Goal: Obtain resource: Obtain resource

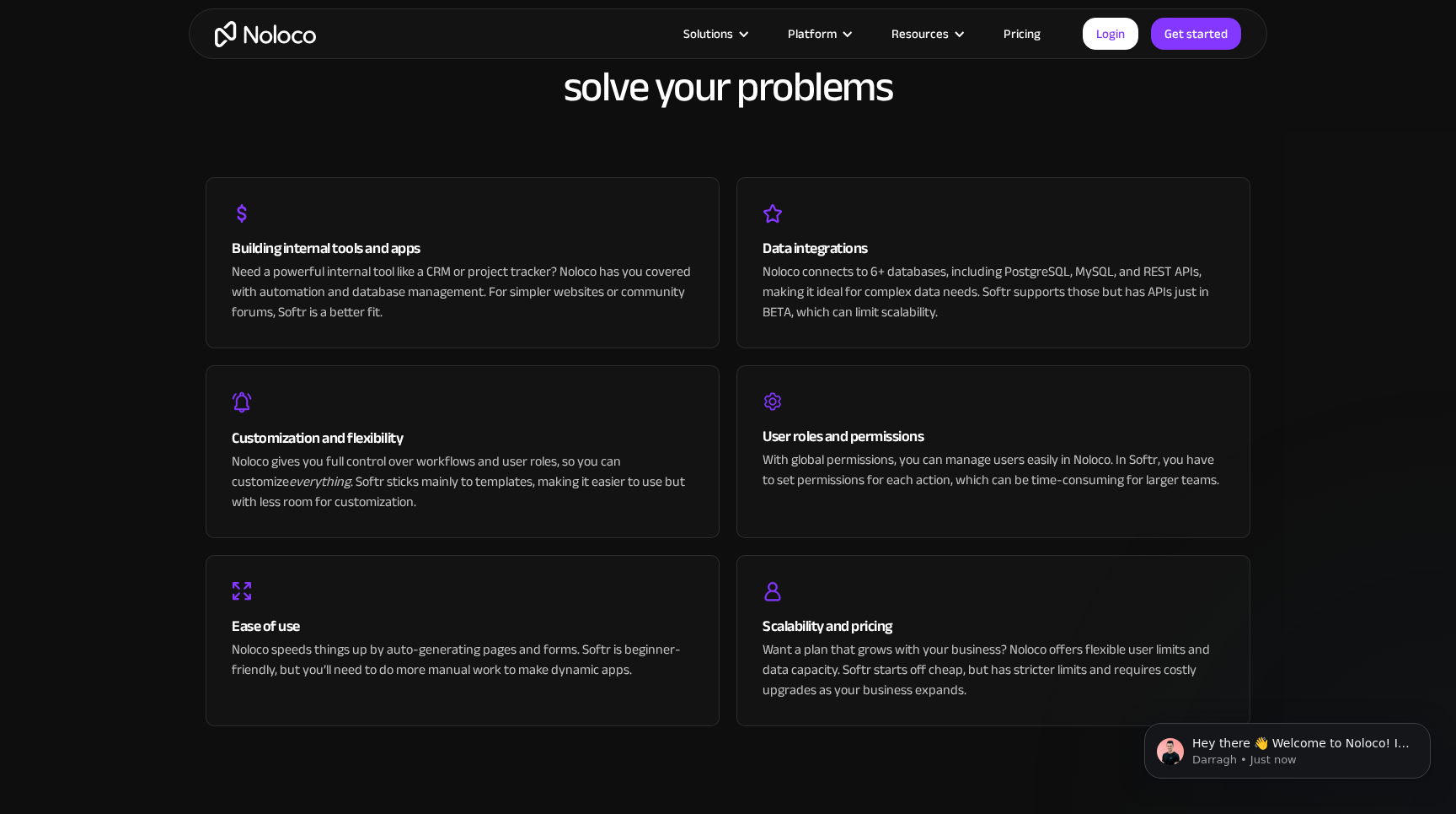
scroll to position [3296, 0]
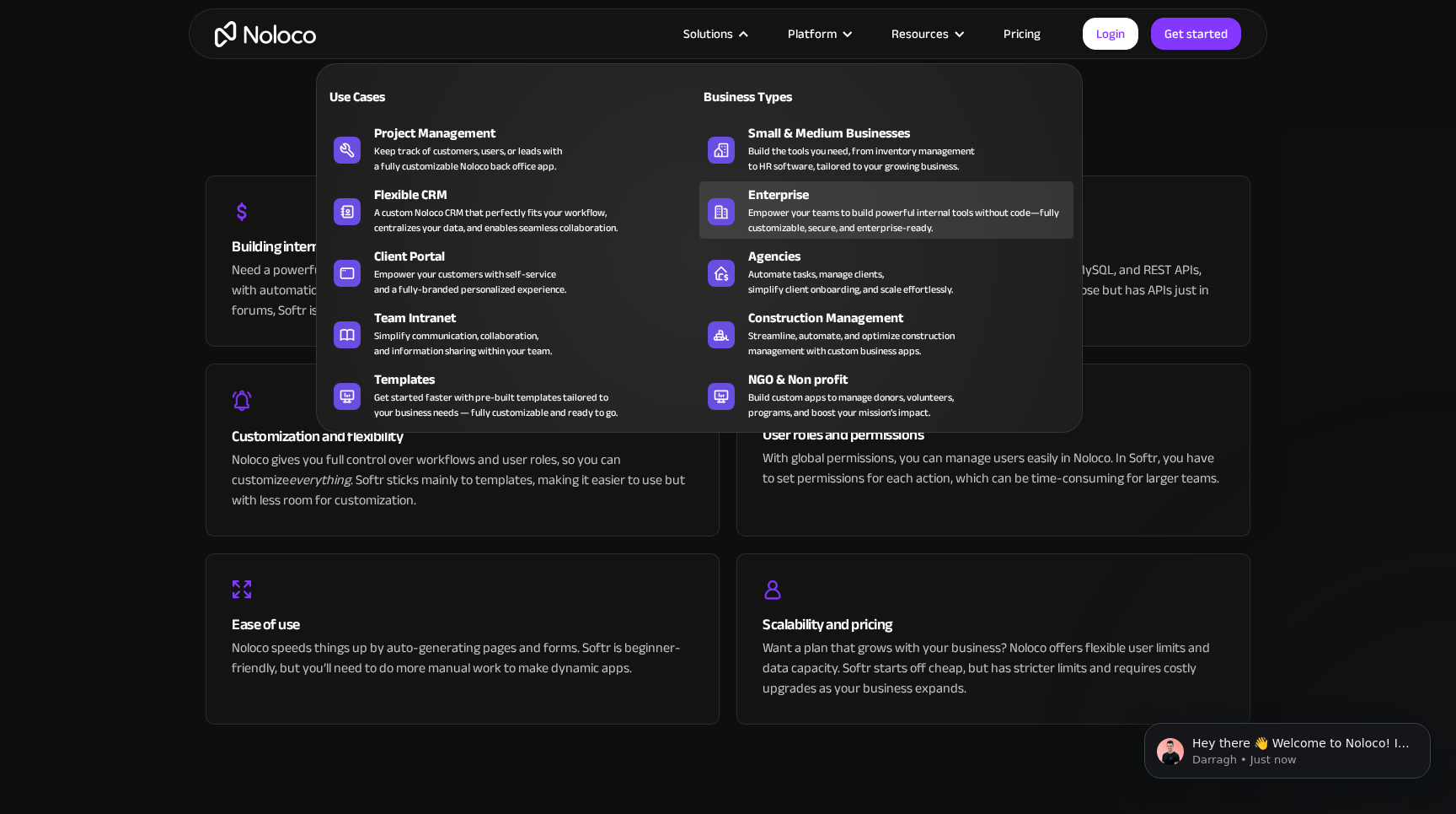
click at [1007, 231] on div "Empower your teams to build powerful internal tools without code—fully customiz…" at bounding box center [906, 220] width 316 height 31
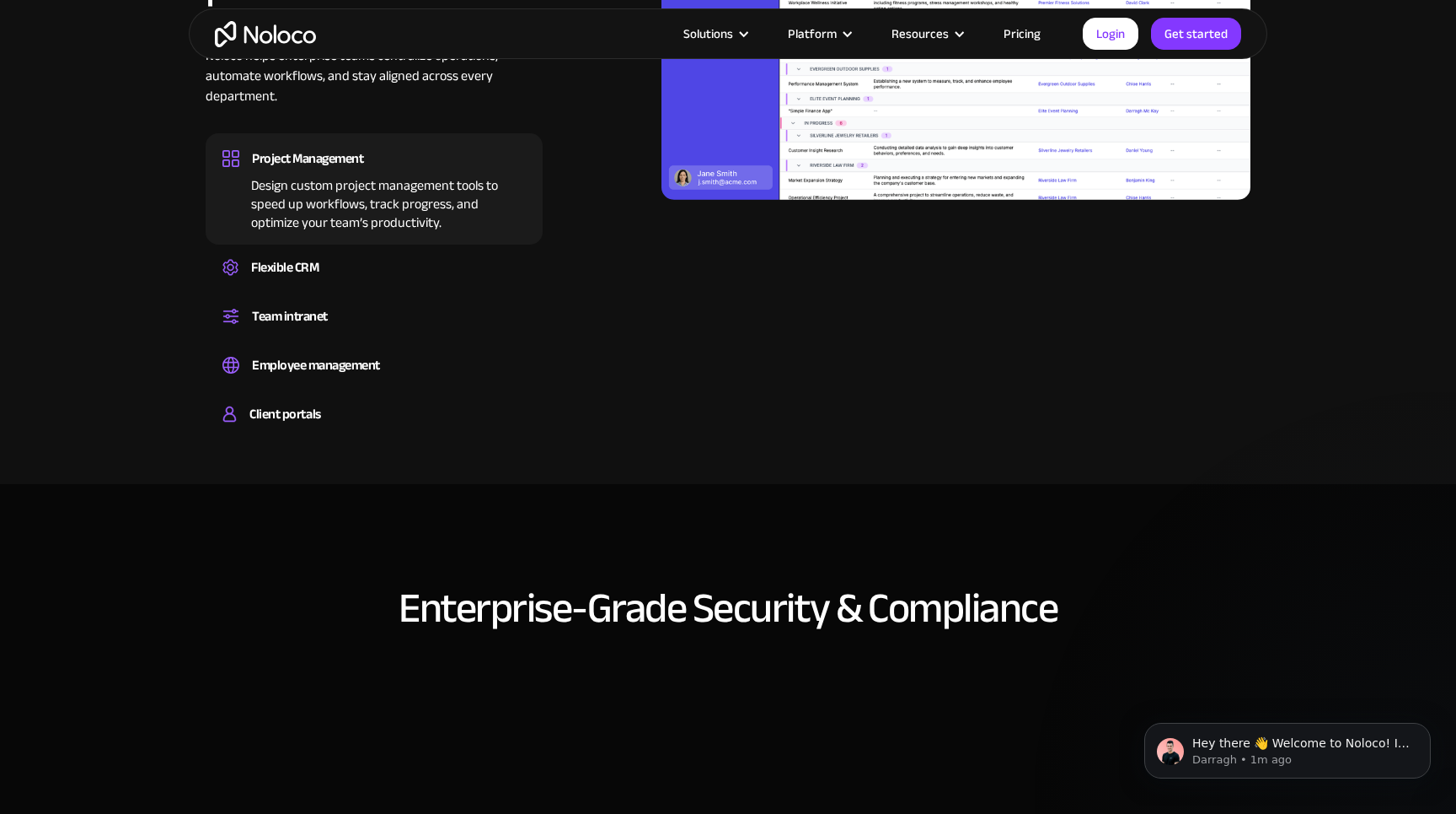
scroll to position [1427, 0]
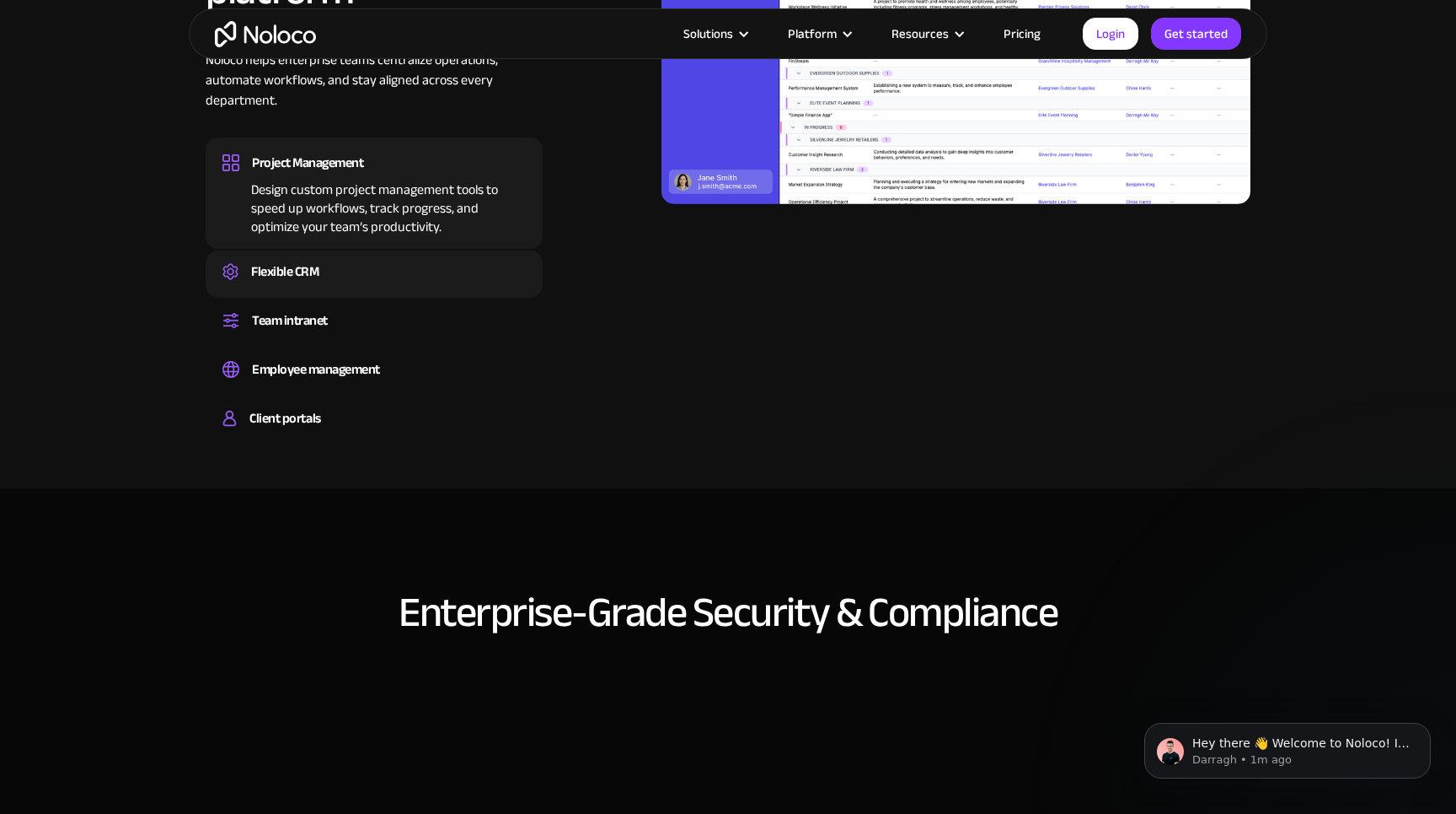
click at [317, 272] on div "Flexible CRM" at bounding box center [285, 272] width 68 height 25
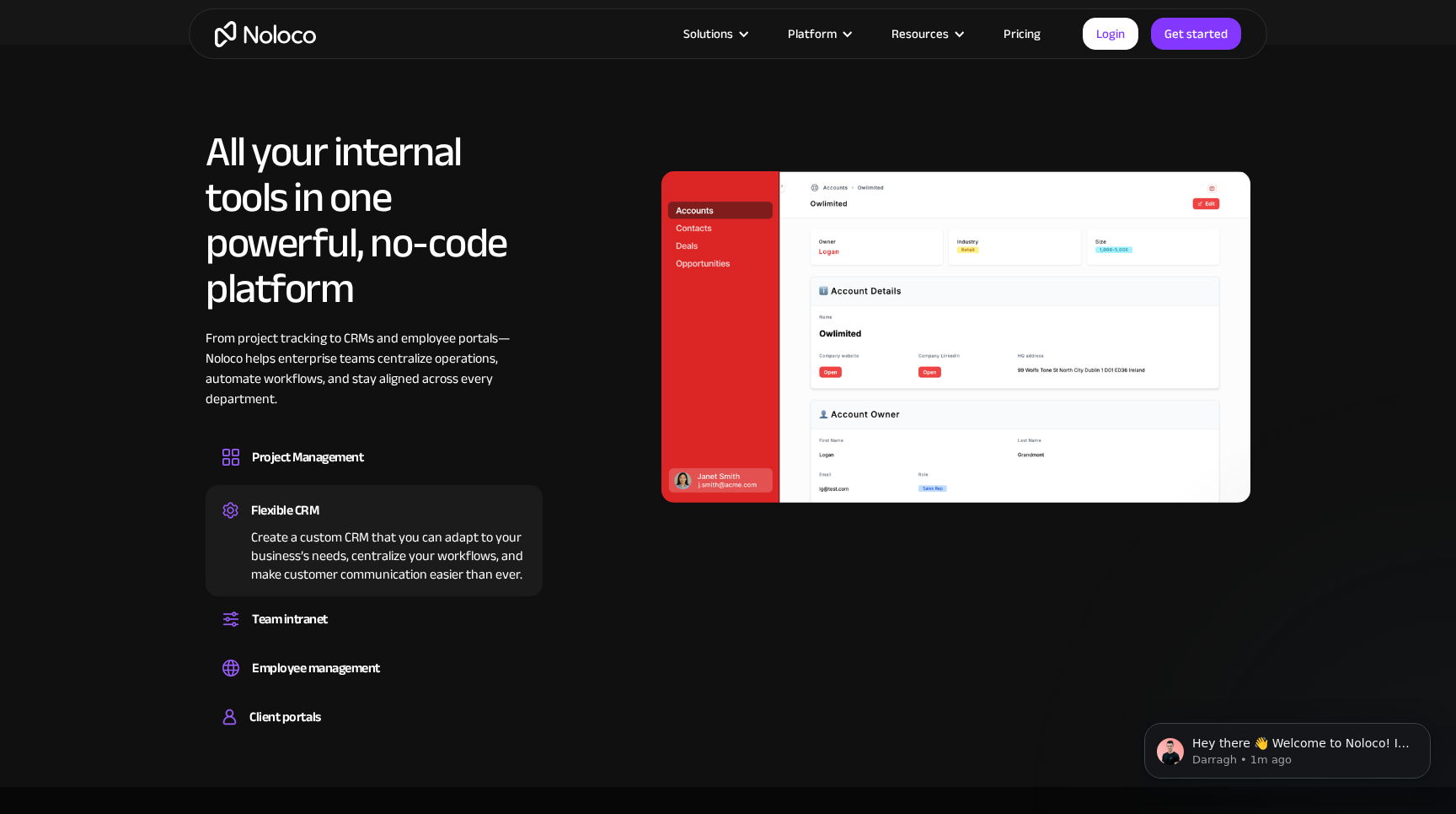
scroll to position [1126, 0]
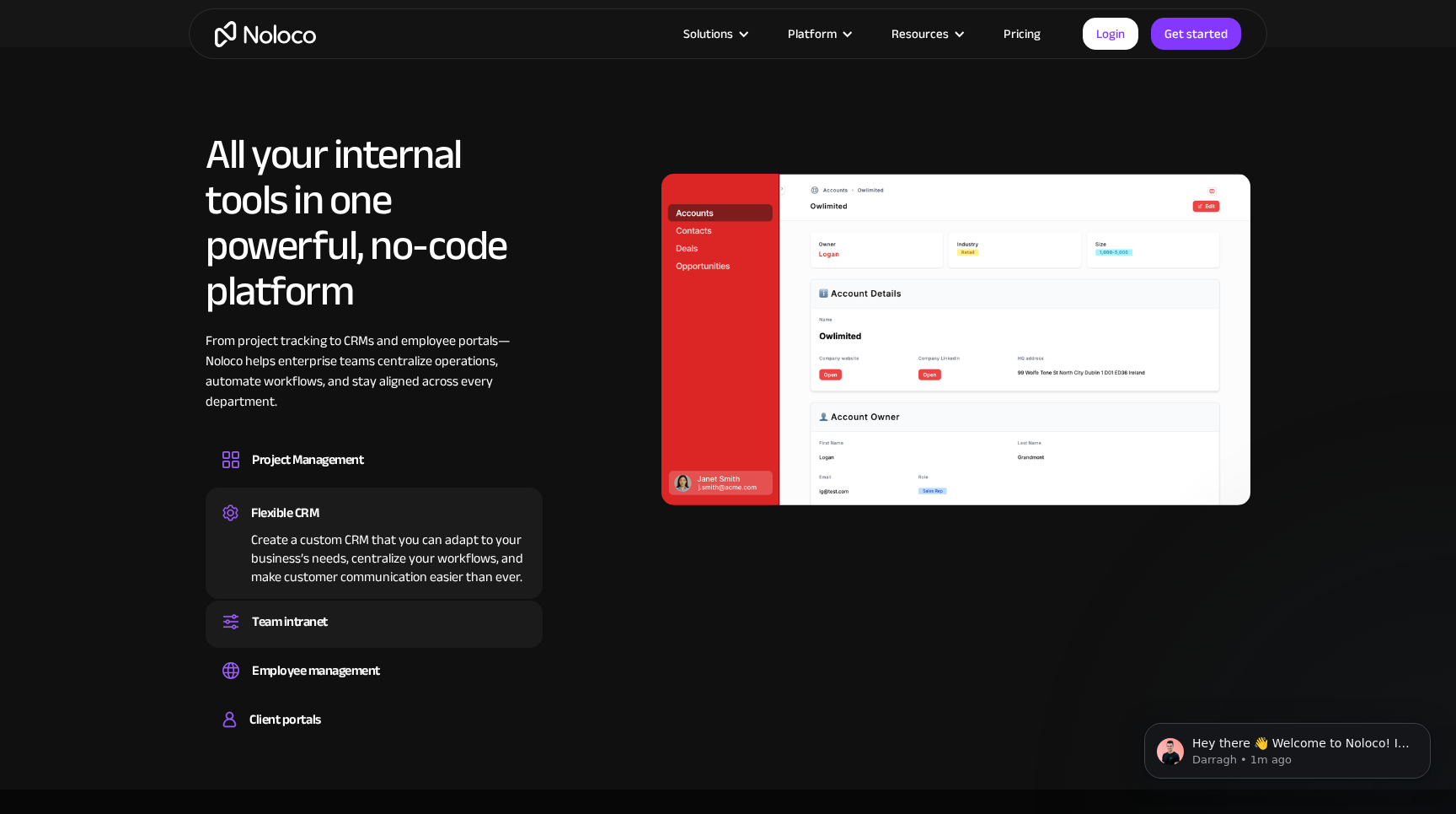
click at [314, 616] on div "Team intranet" at bounding box center [290, 621] width 76 height 25
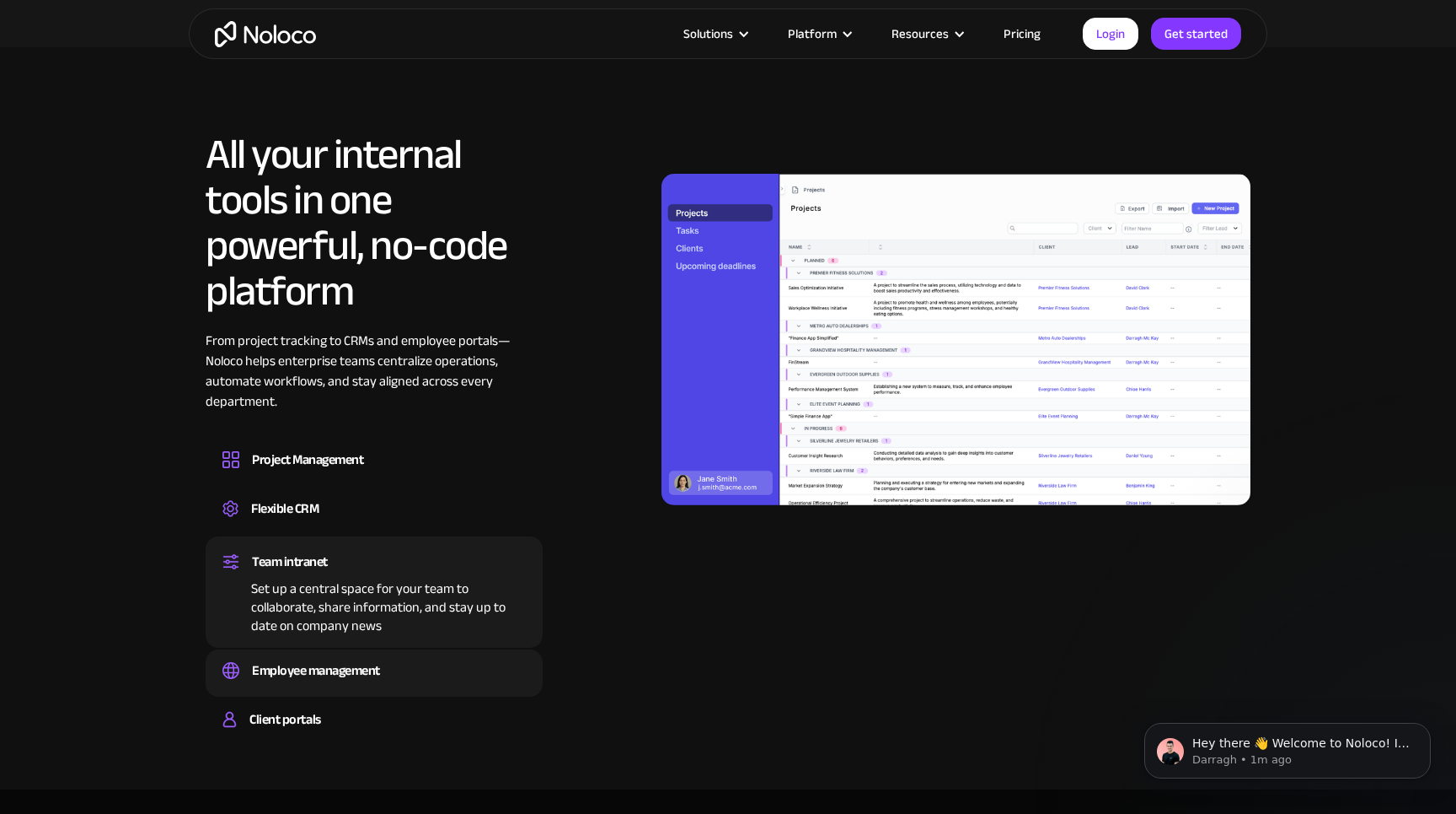
click at [314, 673] on div "Employee management" at bounding box center [316, 671] width 128 height 25
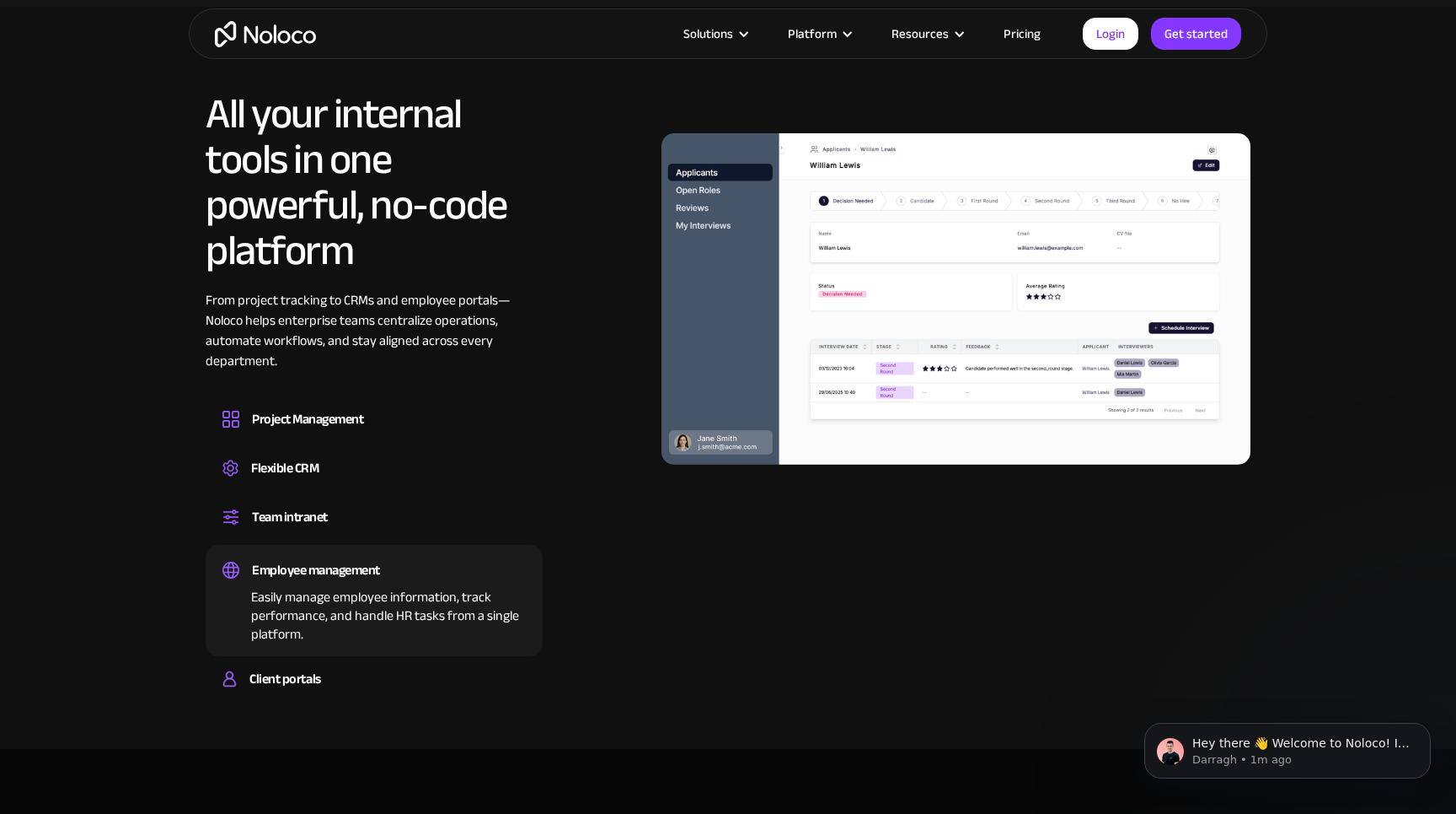
scroll to position [1177, 0]
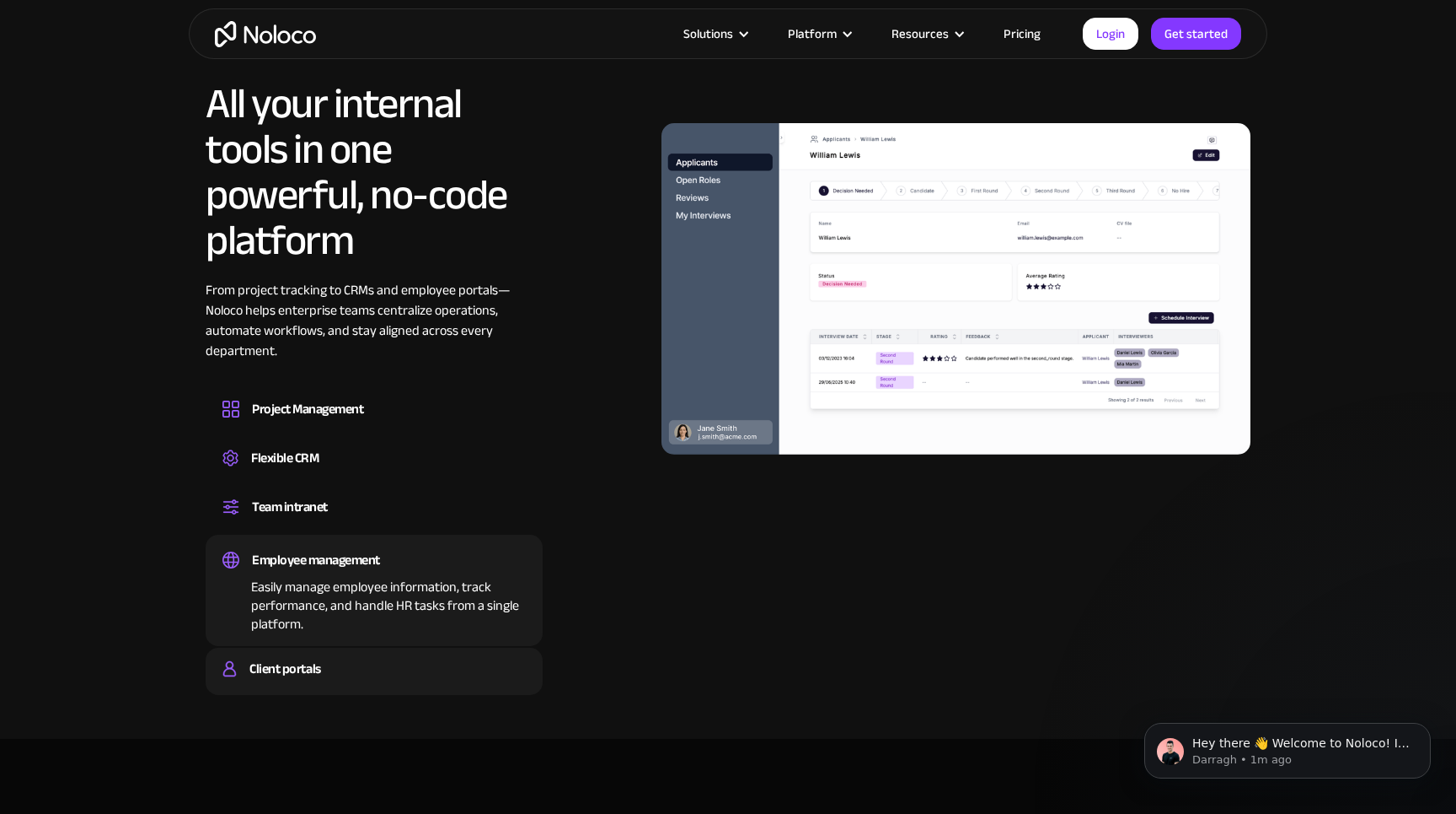
click at [317, 667] on div "Client portals" at bounding box center [285, 669] width 71 height 25
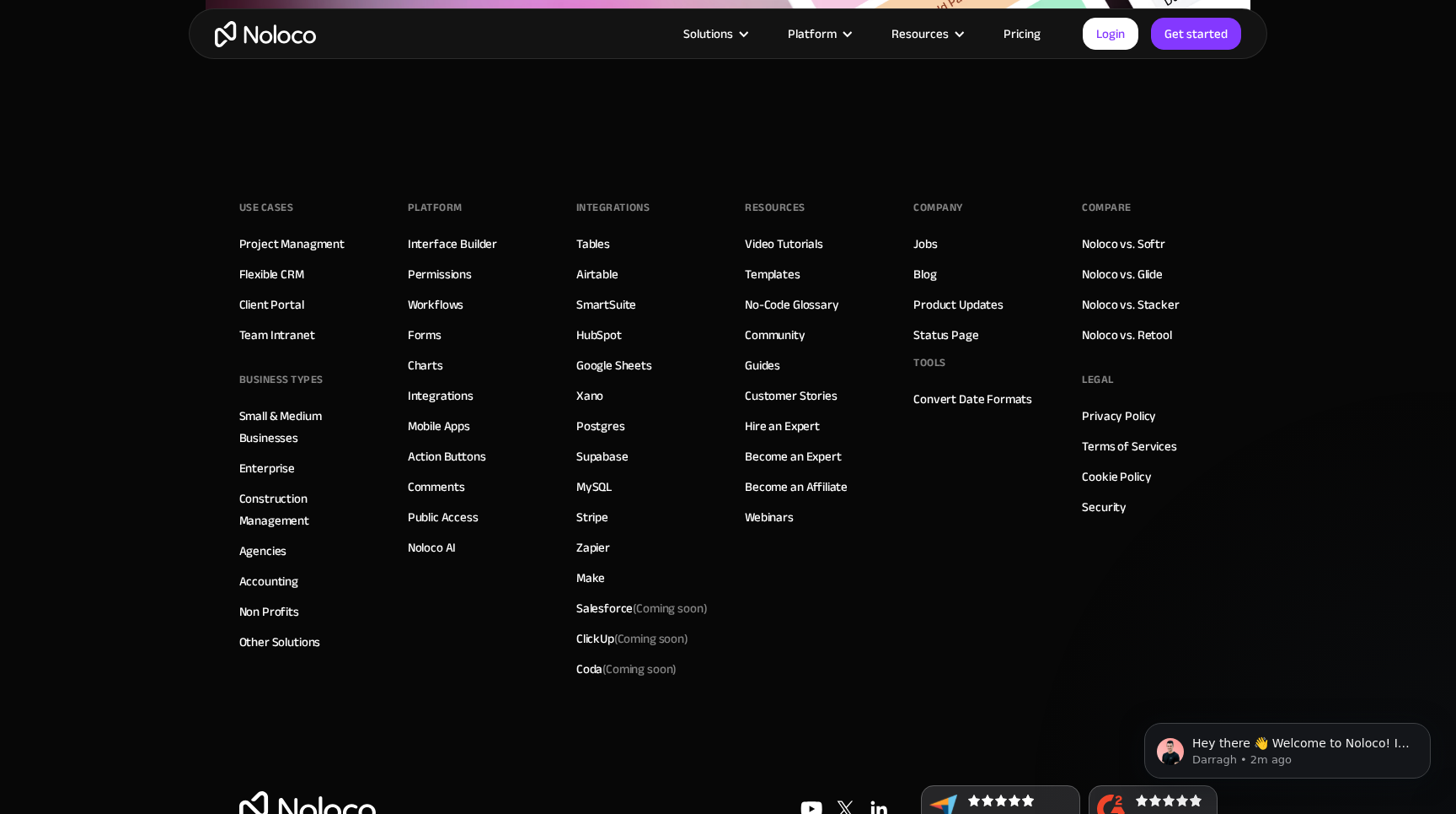
scroll to position [8425, 0]
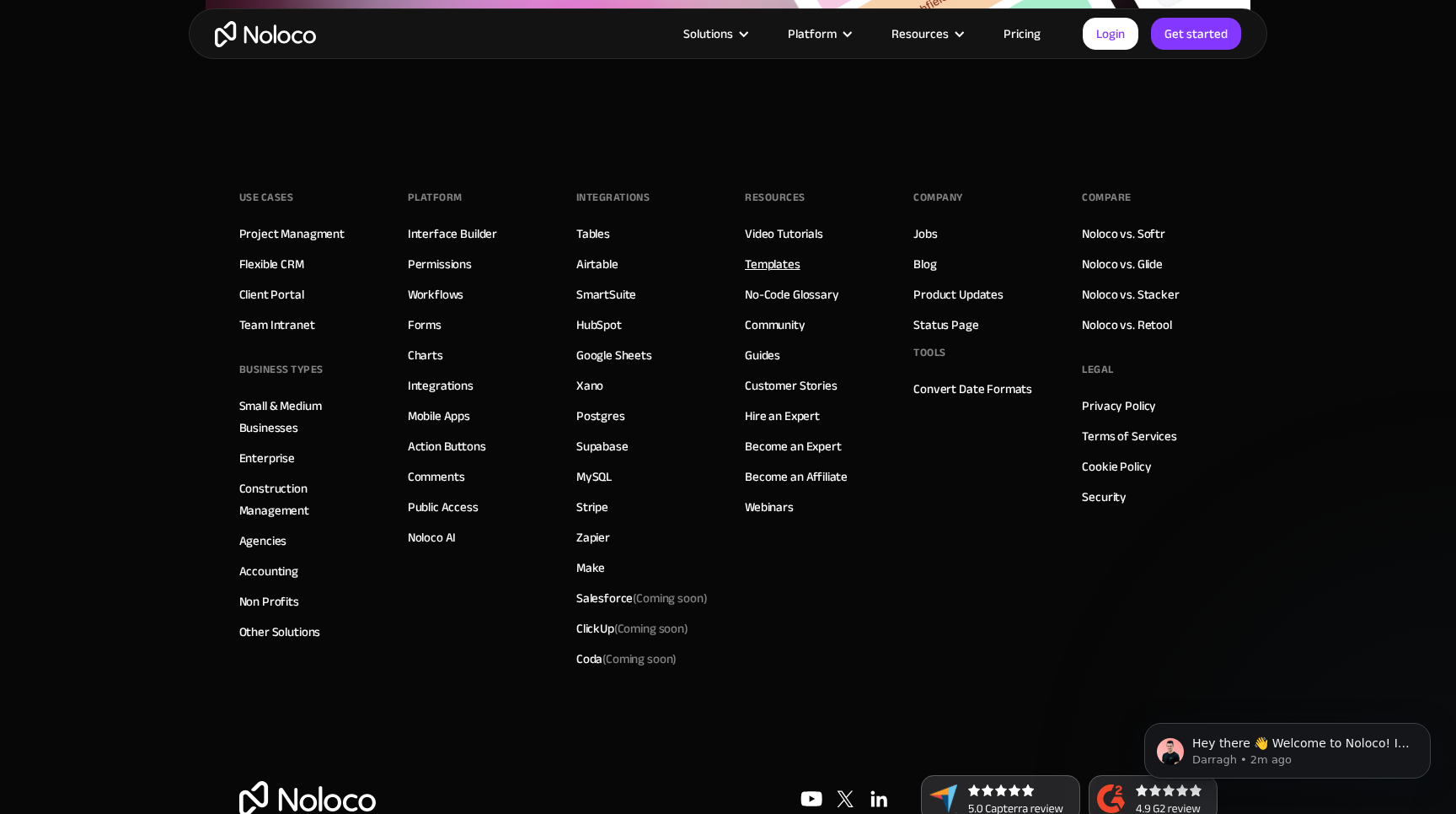
click at [765, 260] on link "Templates" at bounding box center [772, 263] width 55 height 22
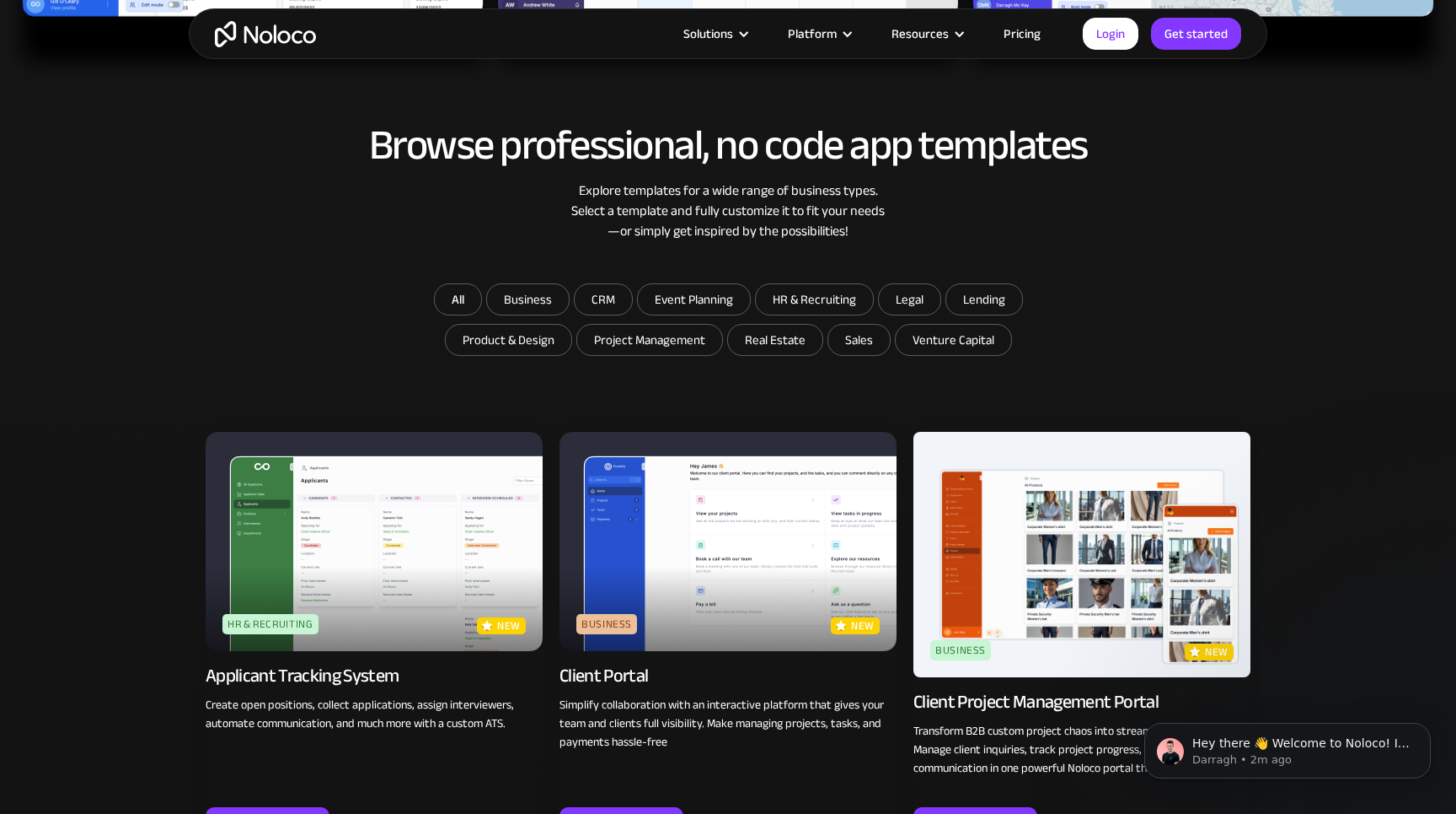
scroll to position [860, 0]
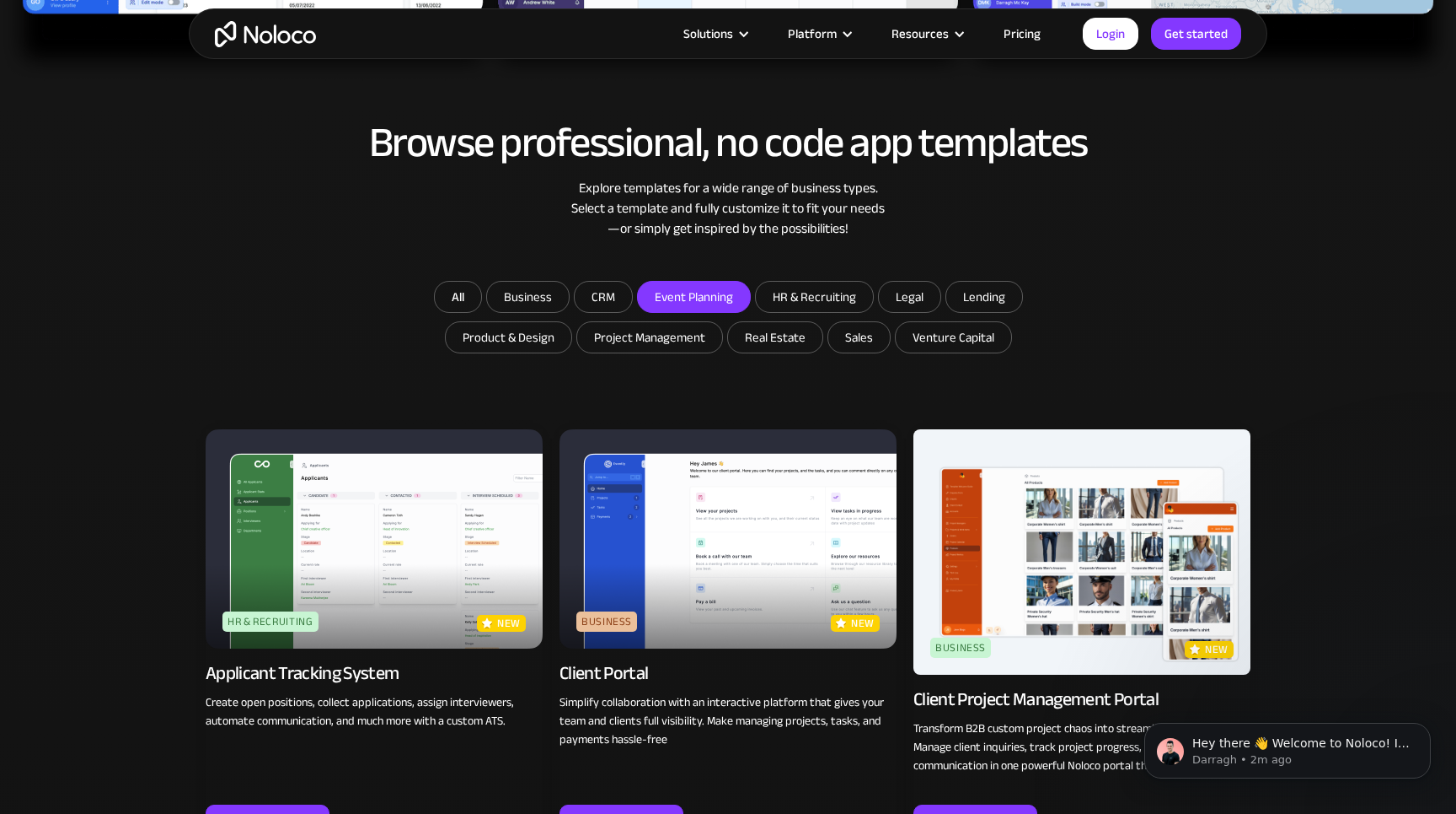
click at [569, 299] on input "Event Planning" at bounding box center [529, 297] width 82 height 31
checkbox input "true"
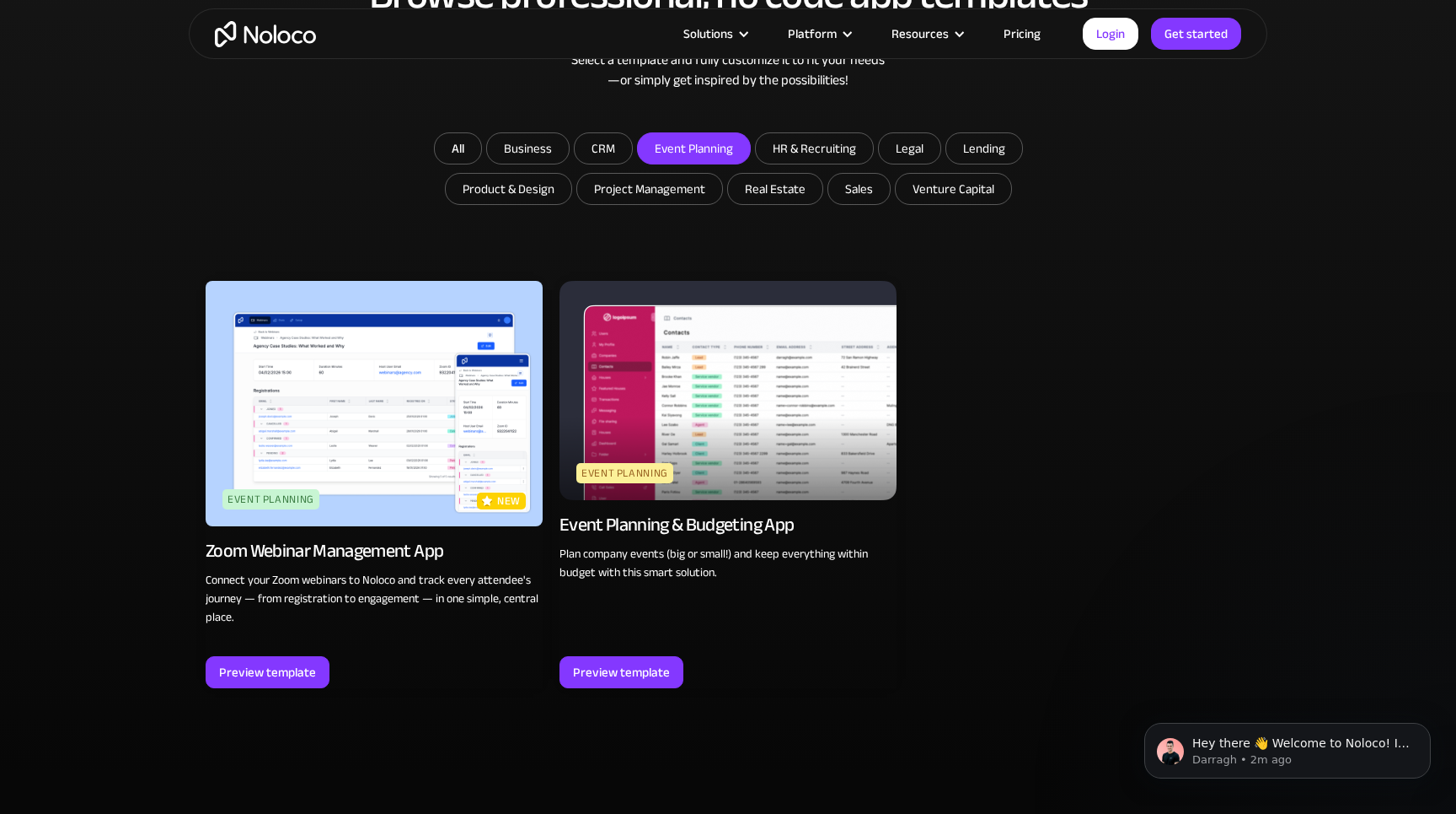
scroll to position [1057, 0]
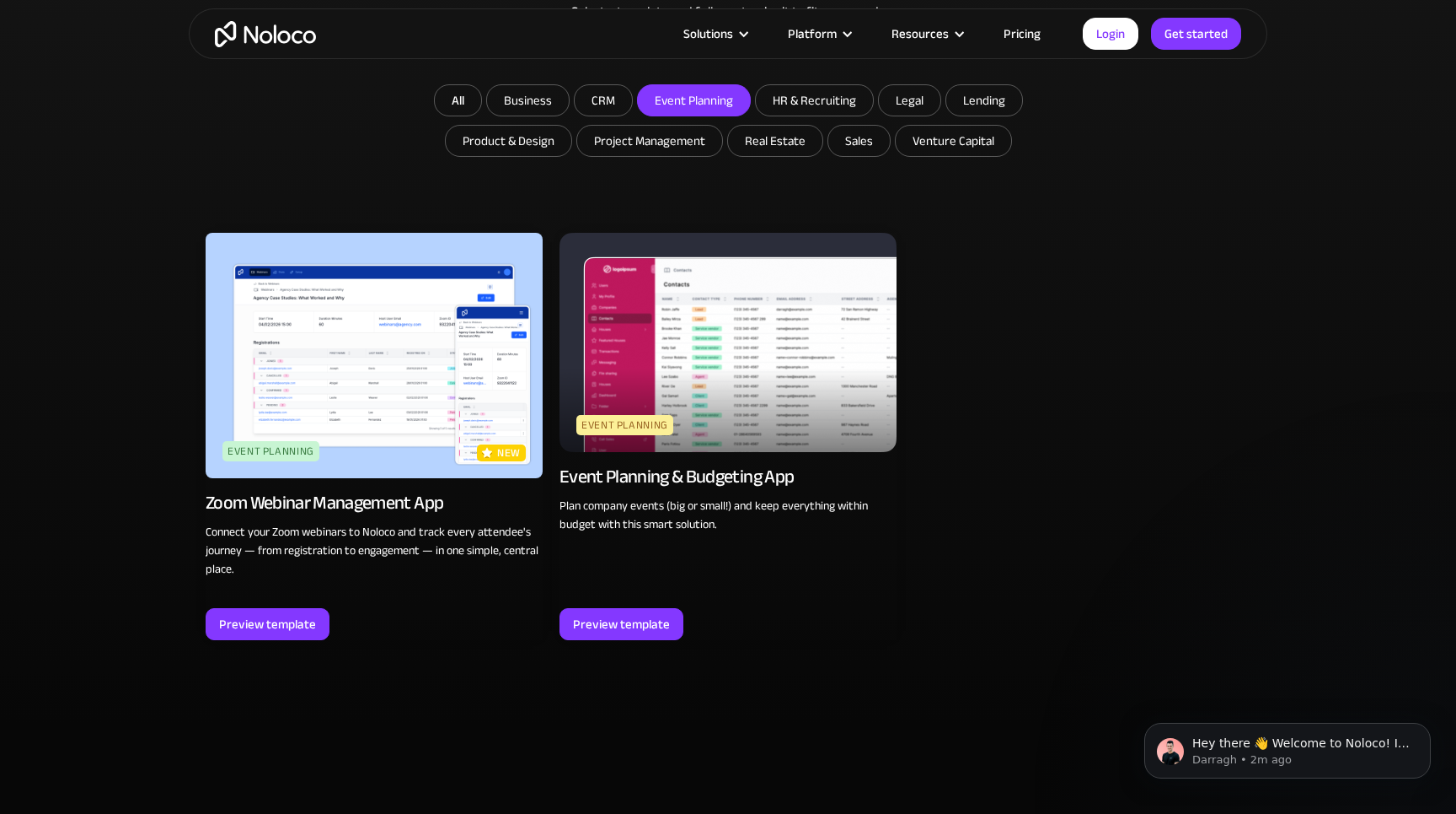
click at [733, 317] on img at bounding box center [728, 341] width 337 height 219
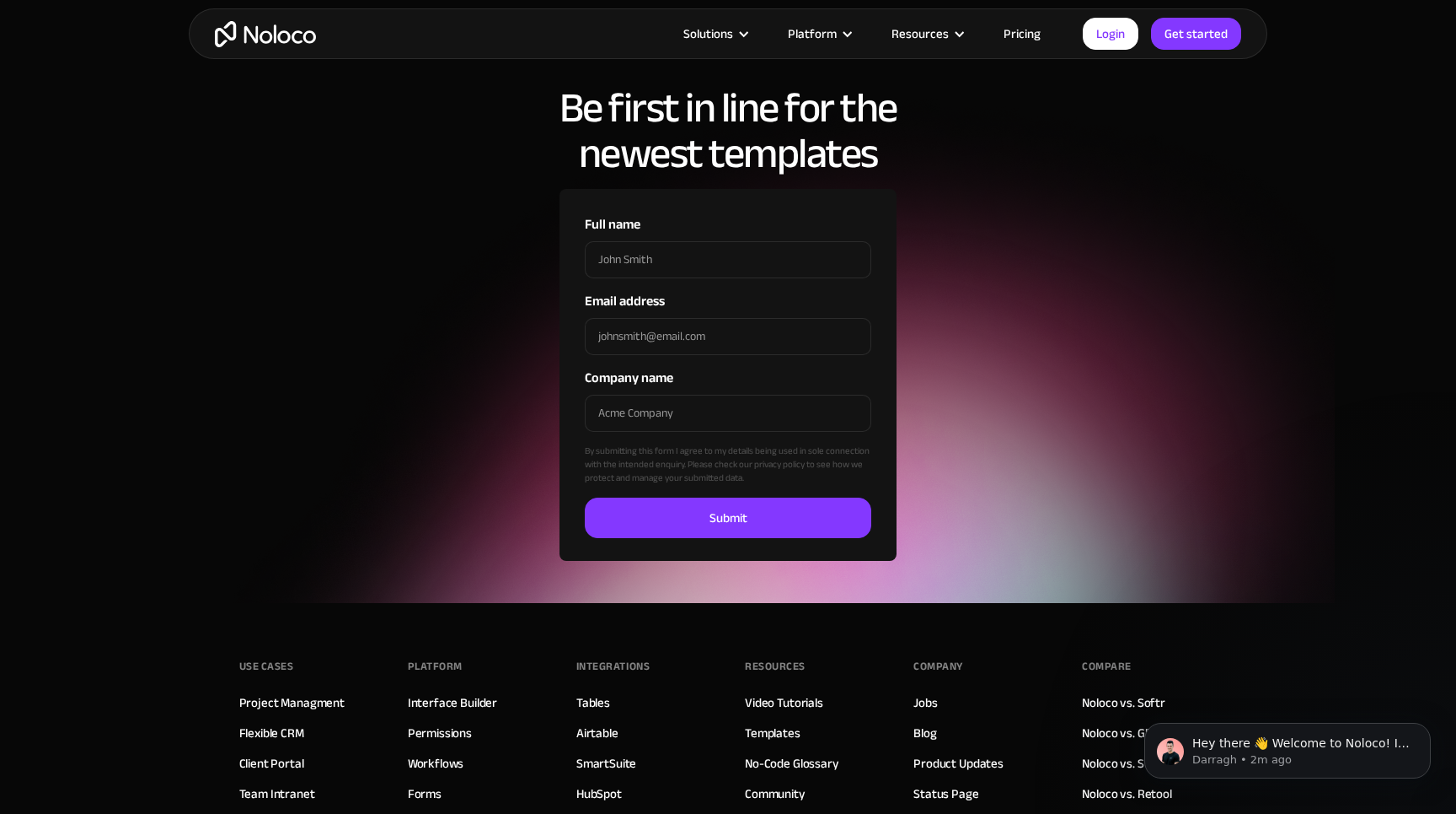
scroll to position [1812, 0]
